Goal: Transaction & Acquisition: Purchase product/service

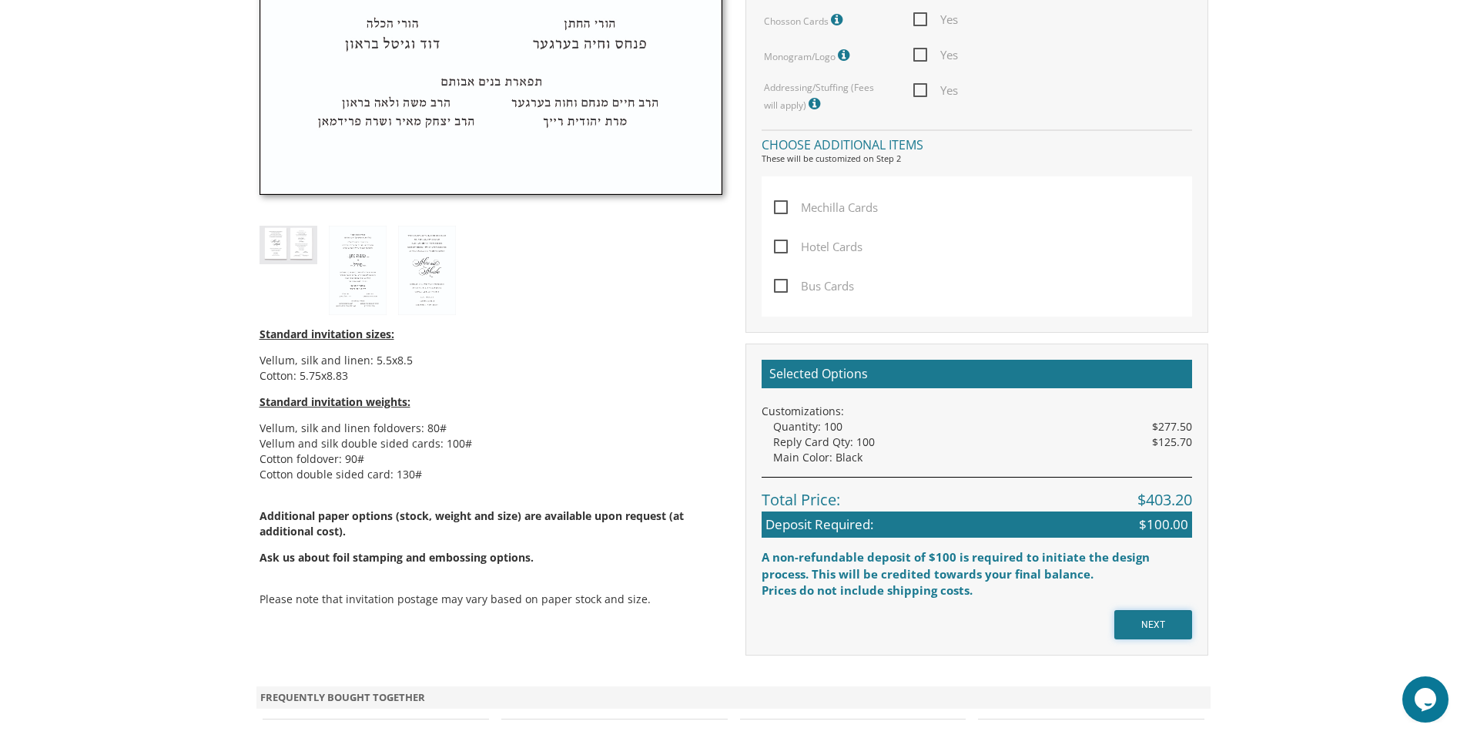
click at [1173, 623] on input "NEXT" at bounding box center [1153, 624] width 78 height 29
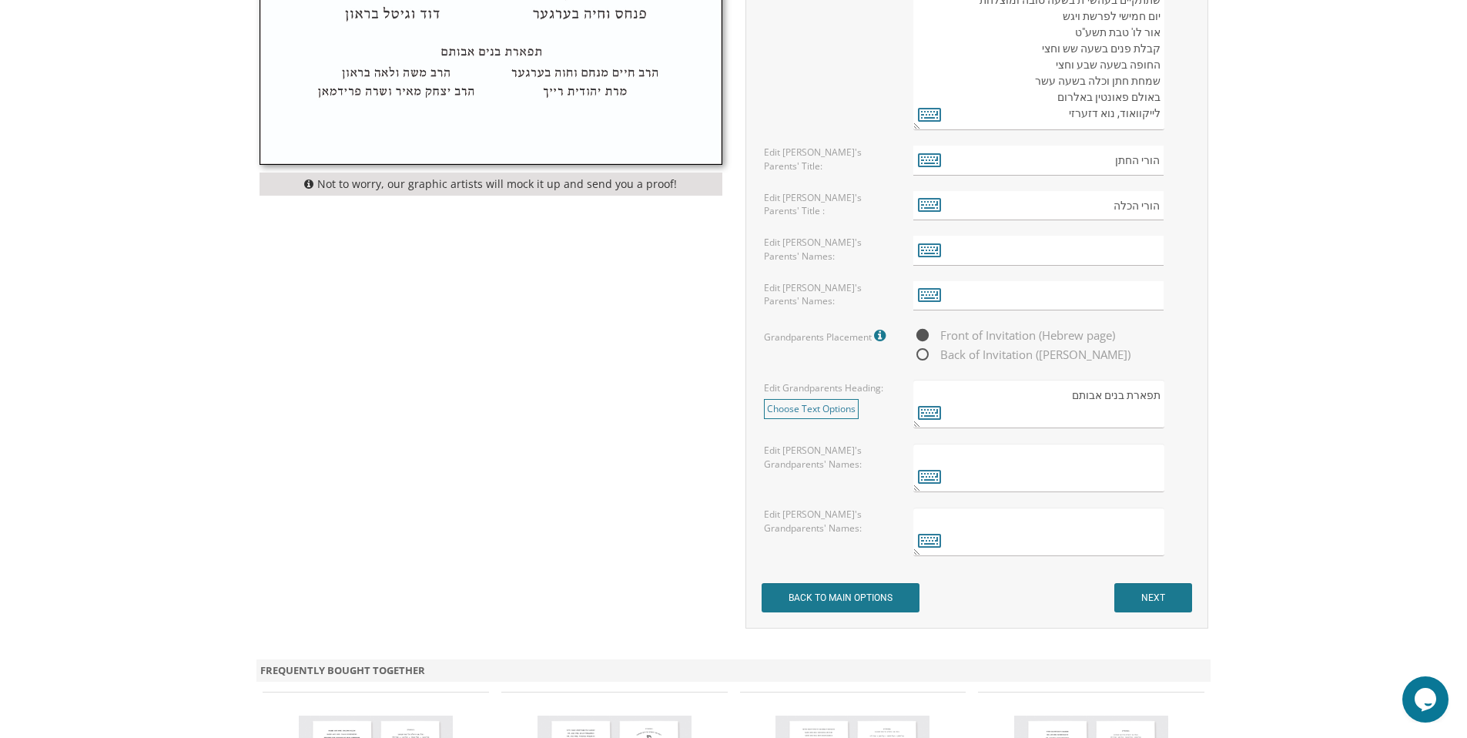
scroll to position [1079, 0]
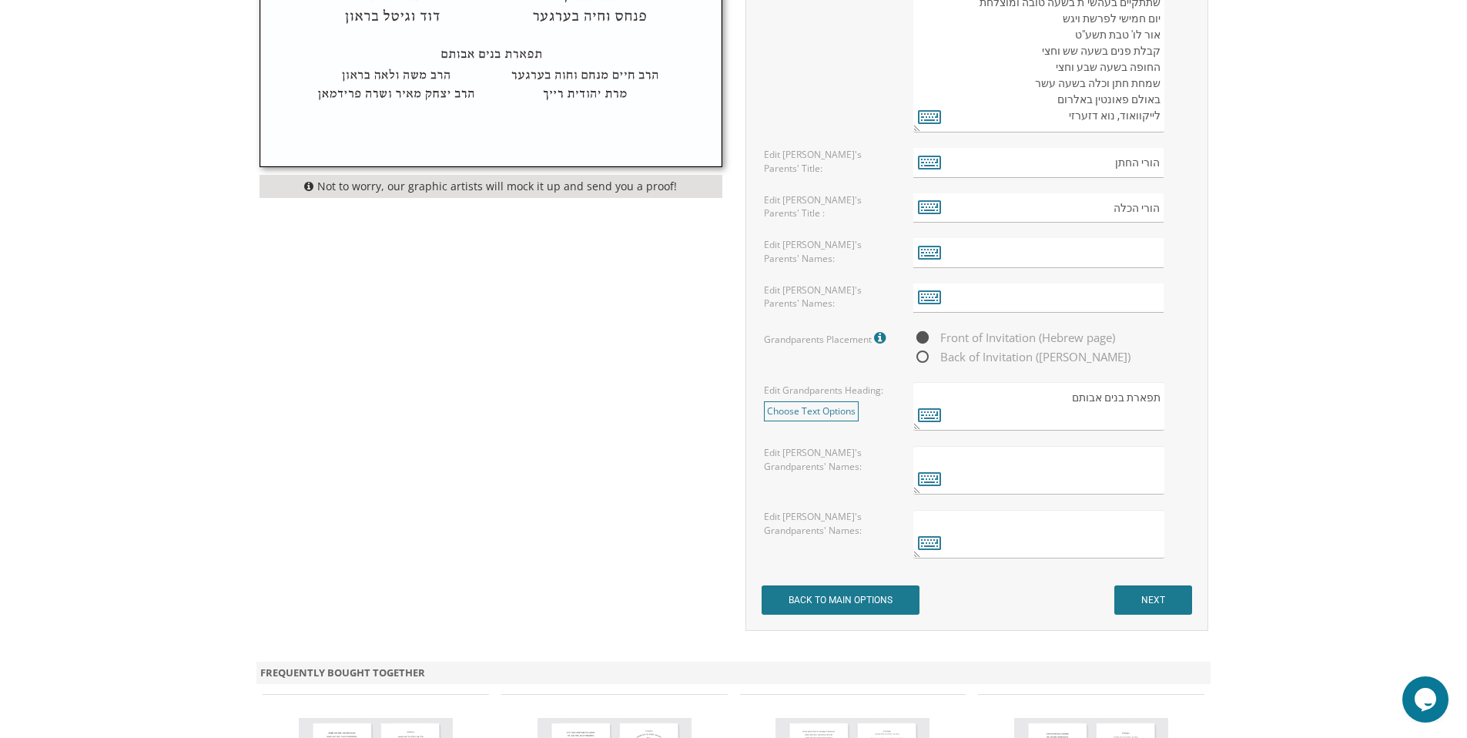
drag, startPoint x: 1112, startPoint y: 338, endPoint x: 1062, endPoint y: 340, distance: 50.1
click at [1062, 340] on div "Front of Invitation (Hebrew page) Back of Invitation ([PERSON_NAME])" at bounding box center [1051, 347] width 276 height 38
drag, startPoint x: 1042, startPoint y: 330, endPoint x: 1133, endPoint y: 334, distance: 90.2
click at [1126, 330] on div "Front of Invitation (Hebrew page) Back of Invitation ([PERSON_NAME])" at bounding box center [1051, 347] width 276 height 38
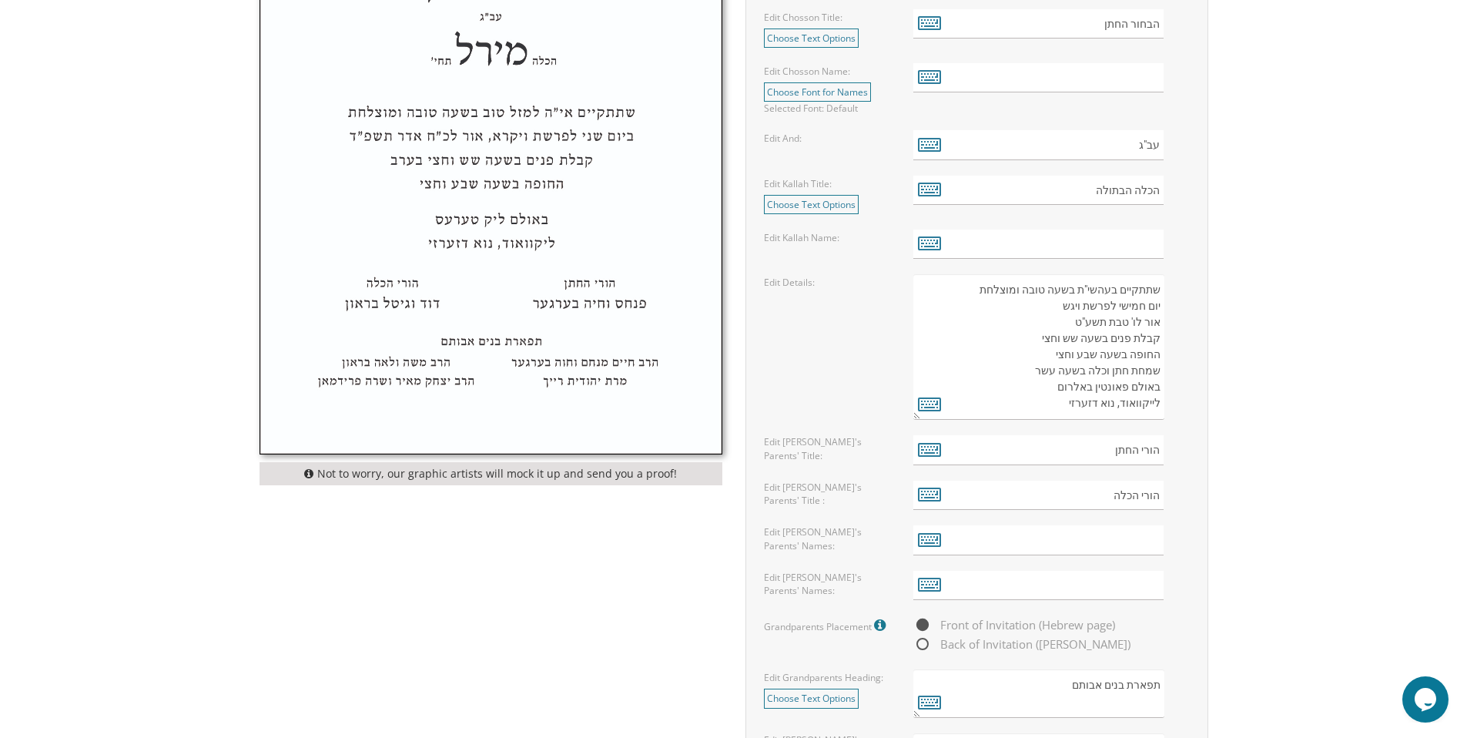
scroll to position [791, 0]
click at [927, 456] on icon at bounding box center [929, 450] width 23 height 22
type textarea "הורי החתן"
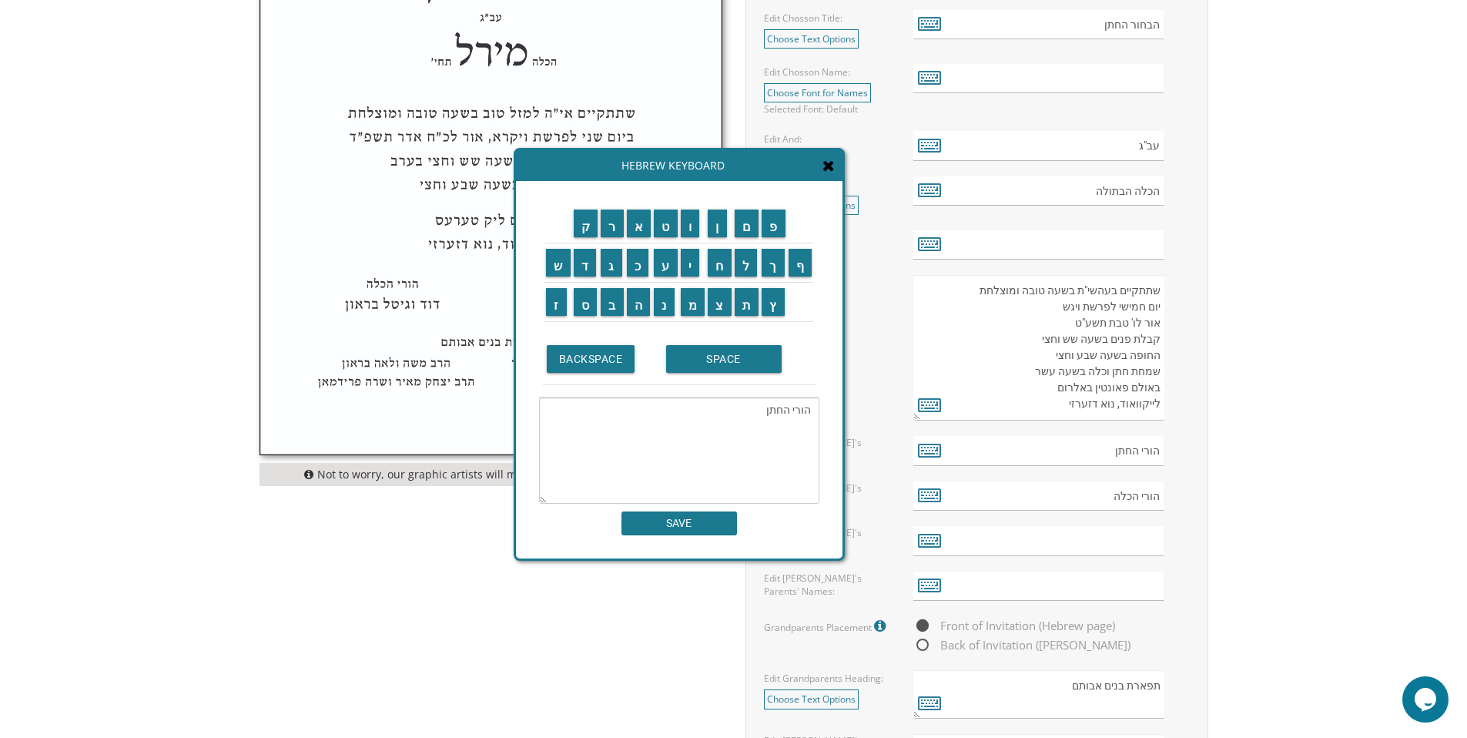
click at [832, 172] on icon at bounding box center [828, 165] width 12 height 15
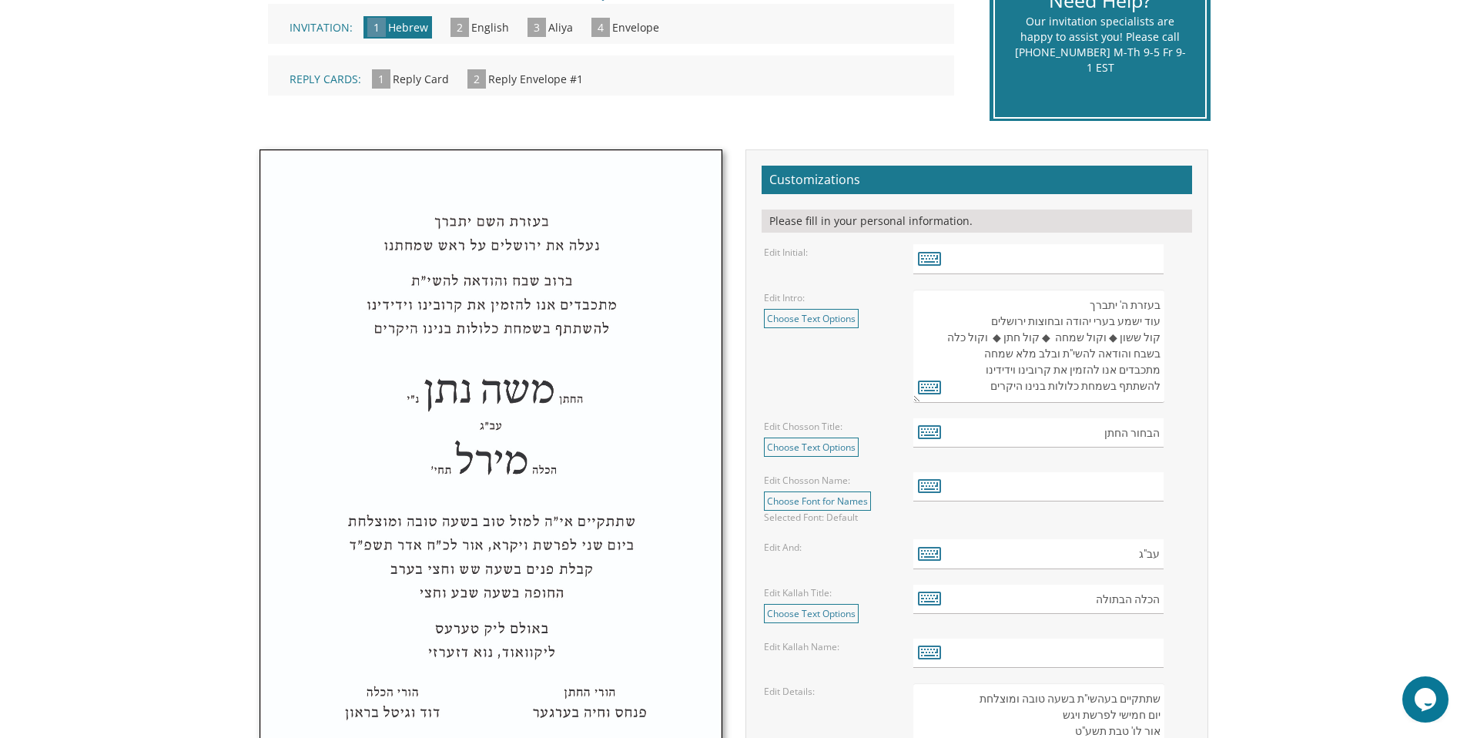
scroll to position [563, 0]
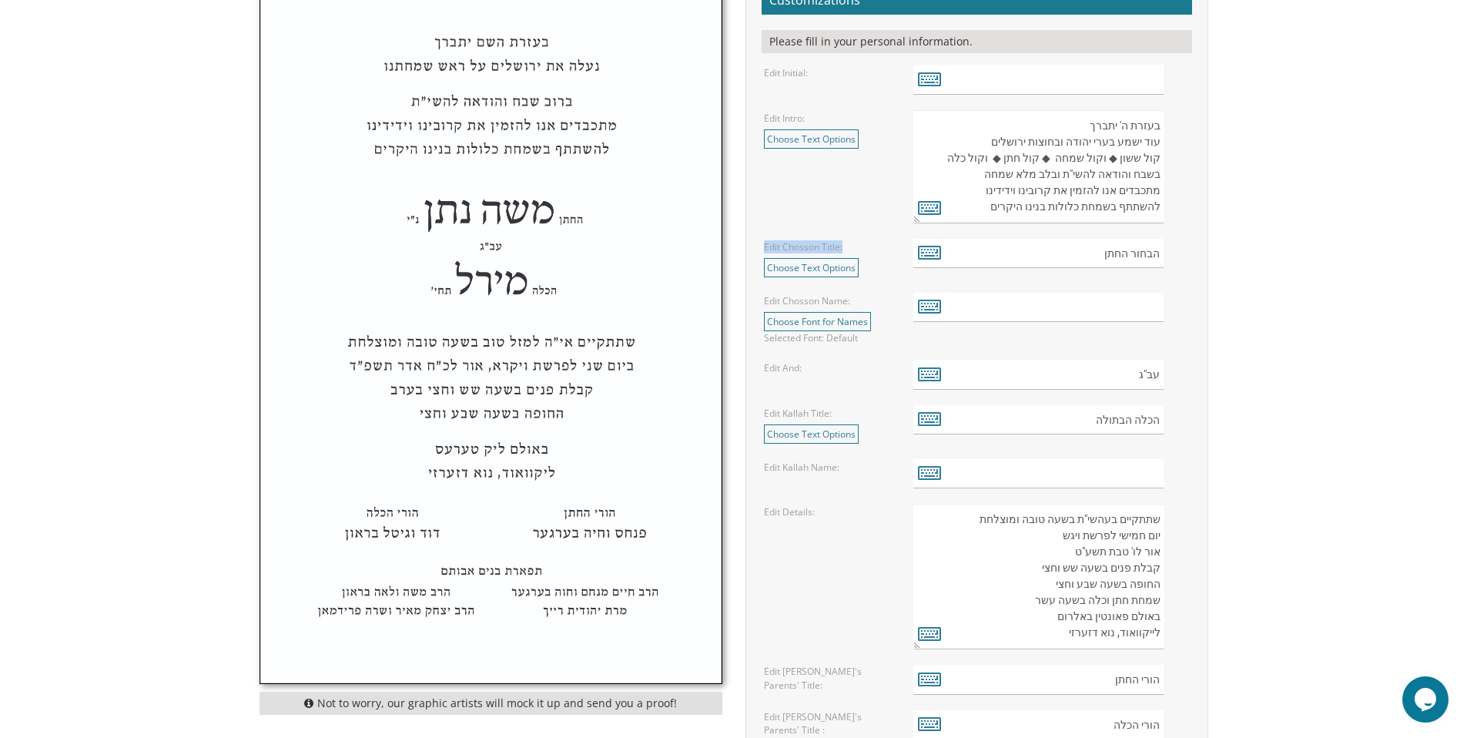
drag, startPoint x: 818, startPoint y: 247, endPoint x: 749, endPoint y: 246, distance: 68.5
click at [749, 246] on div "Customizations Please fill in your personal information. Edit Initial: Edit Int…" at bounding box center [976, 559] width 463 height 1178
copy label "Edit Chosson Title:"
